Goal: Information Seeking & Learning: Learn about a topic

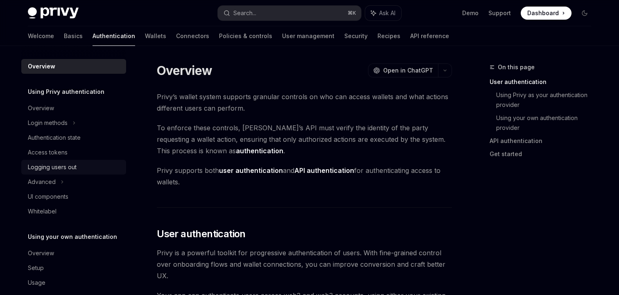
scroll to position [11, 0]
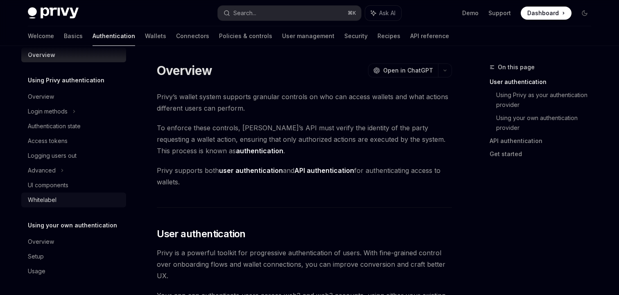
click at [59, 195] on div "Whitelabel" at bounding box center [74, 200] width 93 height 10
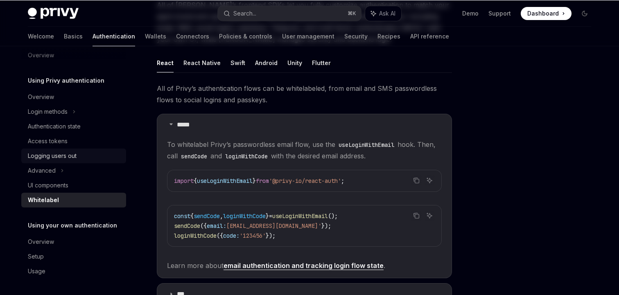
scroll to position [162, 0]
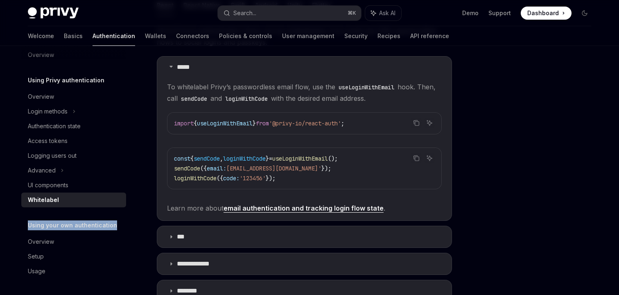
drag, startPoint x: 23, startPoint y: 224, endPoint x: 113, endPoint y: 225, distance: 89.6
click at [113, 225] on div "Using your own authentication" at bounding box center [73, 225] width 105 height 10
click at [122, 225] on div "Using your own authentication" at bounding box center [73, 225] width 105 height 10
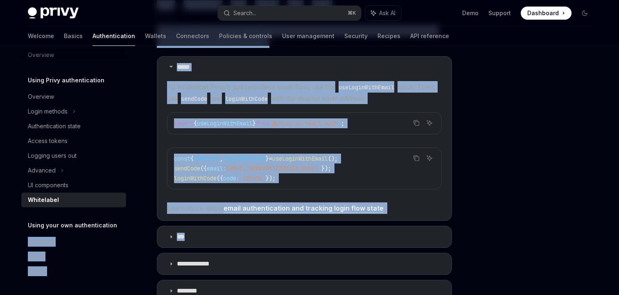
drag, startPoint x: 122, startPoint y: 226, endPoint x: 2, endPoint y: 225, distance: 119.5
click at [8, 225] on div "Overview Using Privy authentication Overview Login methods Authentication state…" at bounding box center [309, 183] width 602 height 598
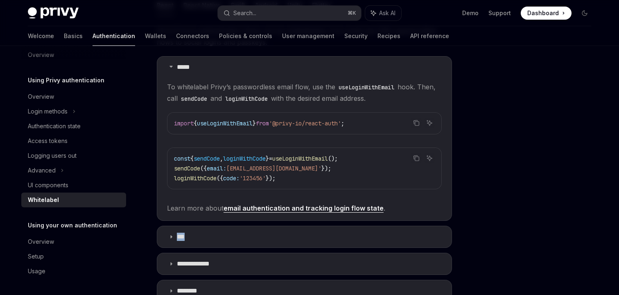
drag, startPoint x: 2, startPoint y: 225, endPoint x: 12, endPoint y: 225, distance: 9.8
click at [3, 225] on div "Using Privy authentication Whitelabel OpenAI Open in ChatGPT OpenAI Open in Cha…" at bounding box center [228, 192] width 452 height 582
drag, startPoint x: 26, startPoint y: 226, endPoint x: 112, endPoint y: 226, distance: 85.9
click at [112, 226] on div "Using your own authentication" at bounding box center [73, 225] width 105 height 10
copy h5 "Using your own authentication"
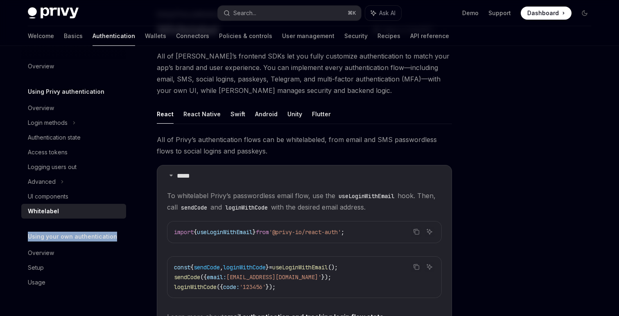
scroll to position [0, 0]
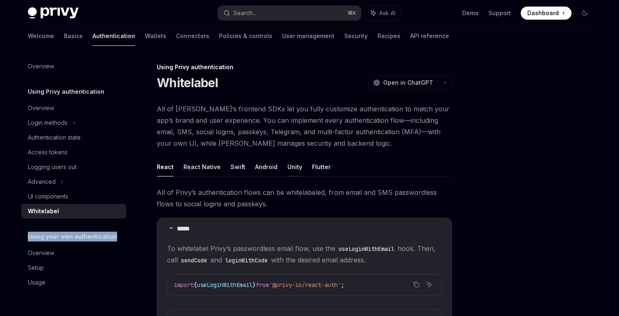
click at [290, 169] on button "Unity" at bounding box center [294, 166] width 15 height 19
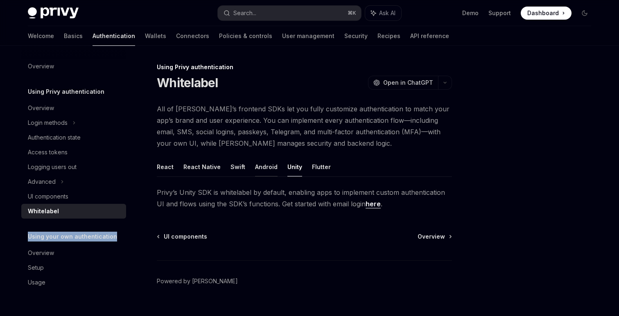
click at [261, 169] on button "Android" at bounding box center [266, 166] width 23 height 19
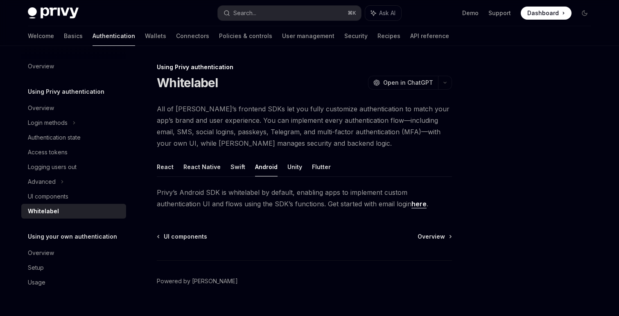
click at [242, 170] on ul "React React Native Swift Android Unity Flutter" at bounding box center [304, 167] width 295 height 20
click at [218, 170] on ul "React React Native Swift Android Unity Flutter" at bounding box center [304, 167] width 295 height 20
click at [205, 167] on button "React Native" at bounding box center [201, 166] width 37 height 19
click at [160, 165] on button "React" at bounding box center [165, 166] width 17 height 19
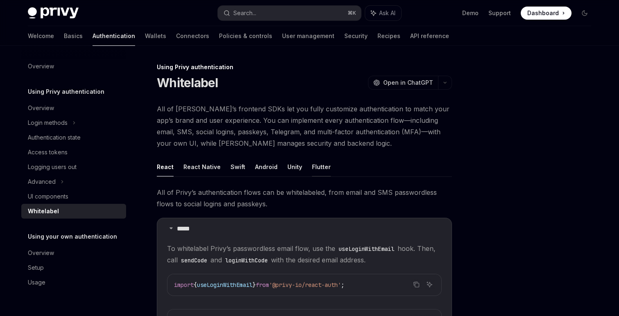
click at [315, 167] on button "Flutter" at bounding box center [321, 166] width 19 height 19
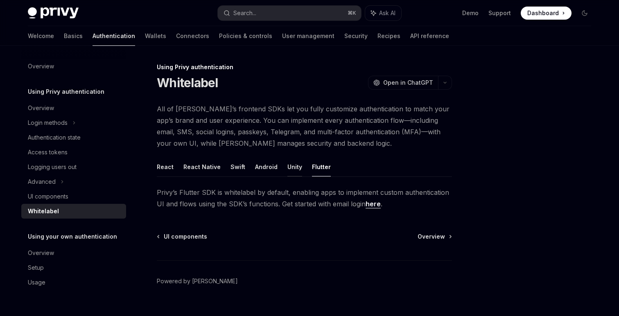
click at [287, 167] on button "Unity" at bounding box center [294, 166] width 15 height 19
click at [248, 167] on ul "React React Native Swift Android Unity Flutter" at bounding box center [304, 167] width 295 height 20
click at [236, 167] on button "Swift" at bounding box center [237, 166] width 15 height 19
click at [164, 169] on button "React" at bounding box center [165, 166] width 17 height 19
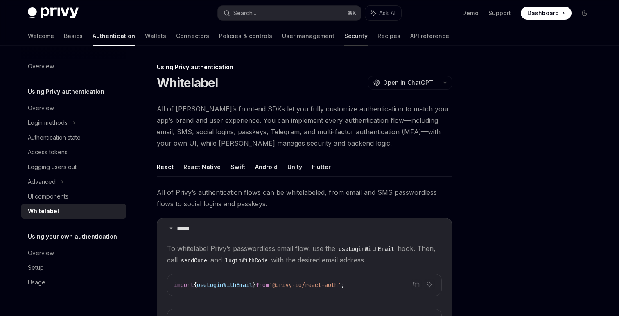
click at [344, 38] on link "Security" at bounding box center [355, 36] width 23 height 20
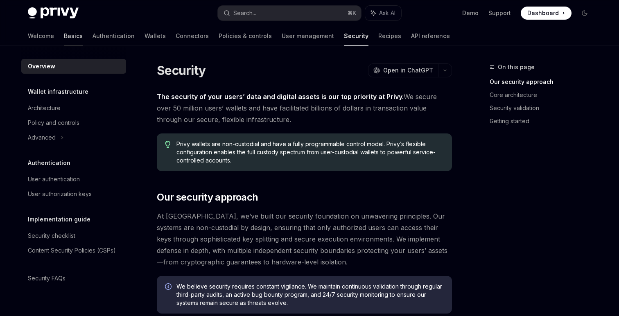
click at [64, 30] on link "Basics" at bounding box center [73, 36] width 19 height 20
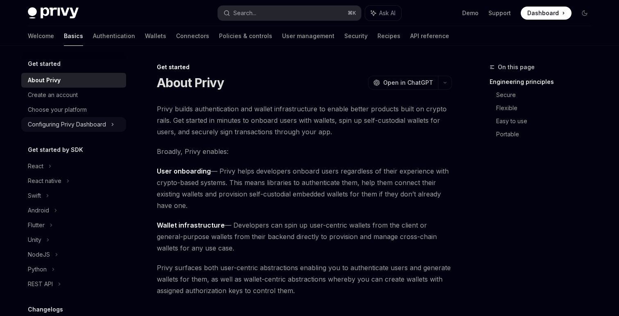
scroll to position [105, 0]
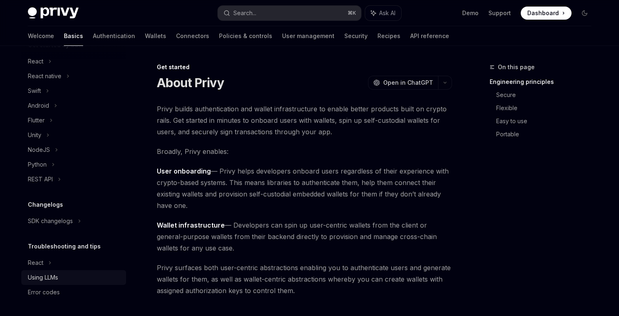
click at [50, 280] on div "Using LLMs" at bounding box center [43, 278] width 30 height 10
type textarea "*"
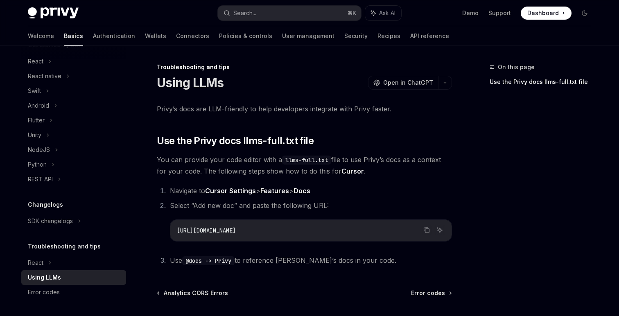
scroll to position [72, 0]
